Goal: Navigation & Orientation: Find specific page/section

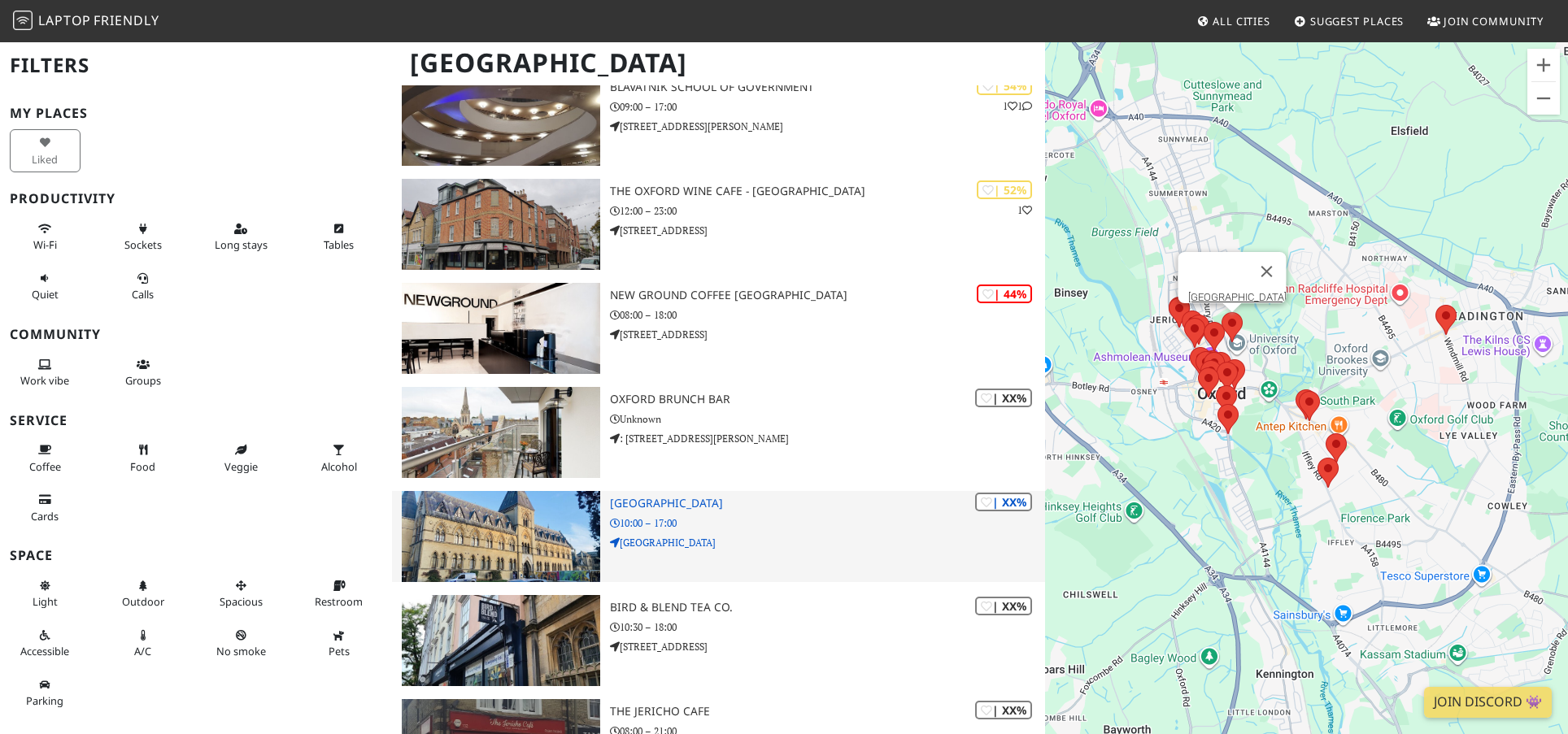
scroll to position [2087, 0]
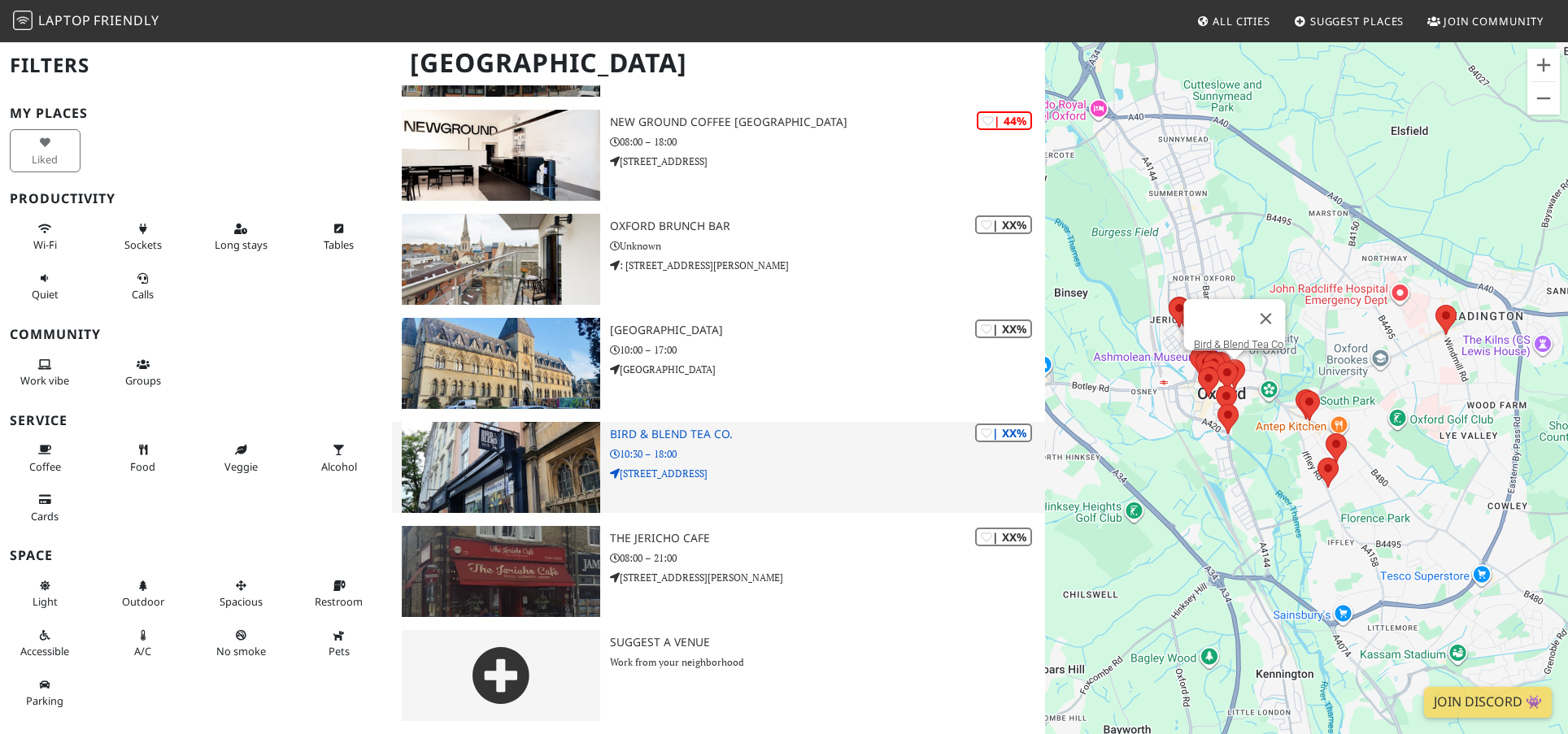
click at [518, 448] on img at bounding box center [500, 467] width 198 height 92
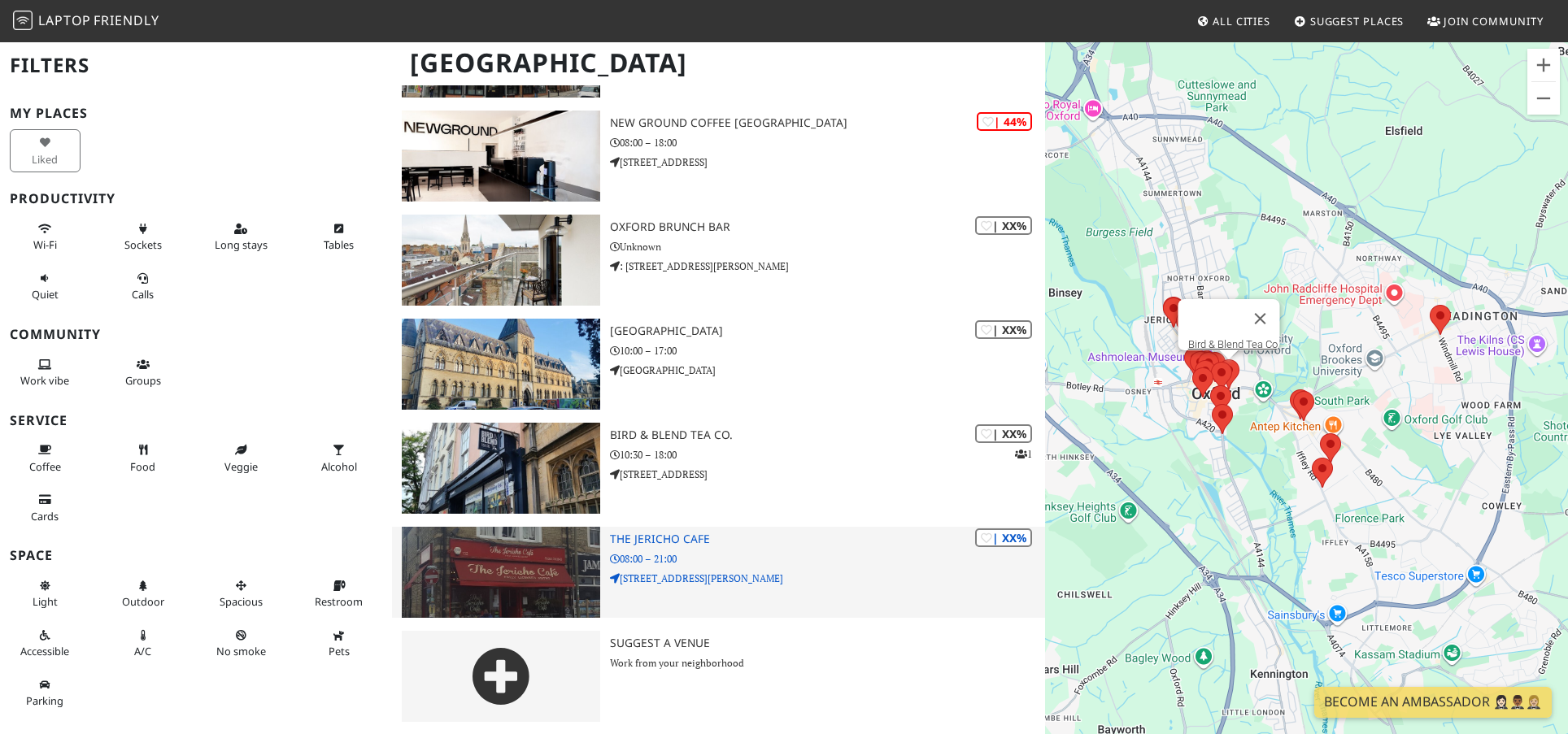
scroll to position [2087, 0]
click at [642, 534] on h3 "The Jericho Cafe" at bounding box center [828, 539] width 436 height 14
